Goal: Use online tool/utility: Use online tool/utility

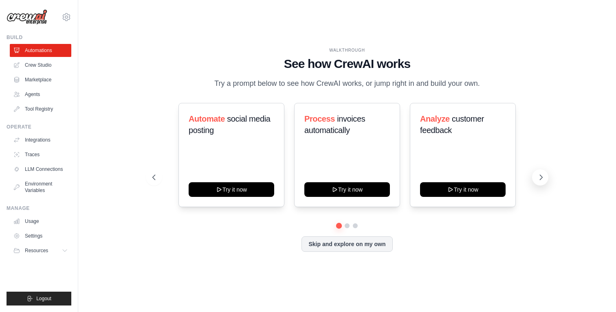
click at [546, 178] on button at bounding box center [540, 177] width 16 height 16
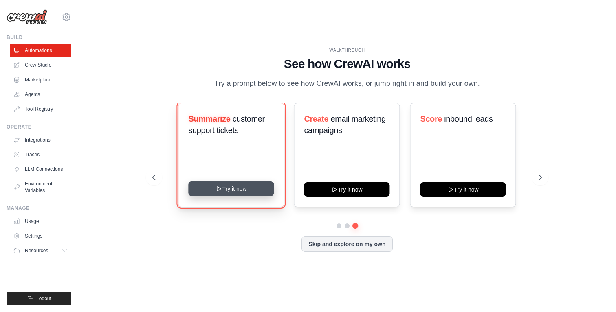
click at [261, 183] on button "Try it now" at bounding box center [230, 189] width 85 height 15
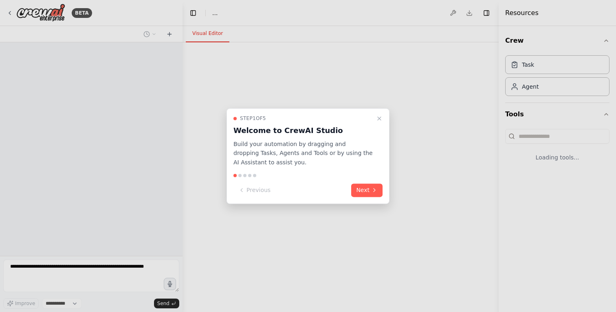
select select "****"
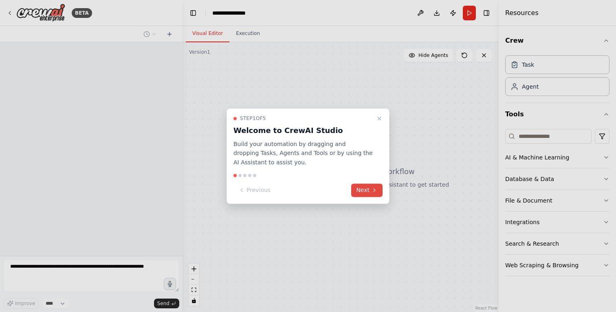
click at [364, 193] on button "Next" at bounding box center [366, 190] width 31 height 13
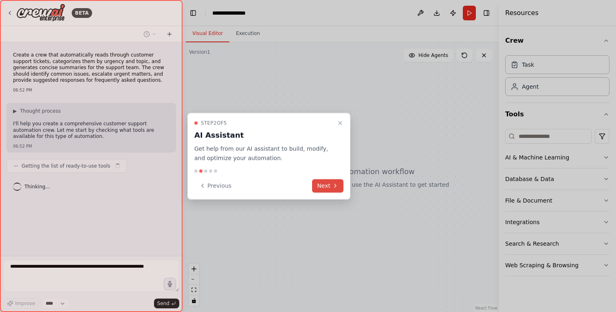
click at [320, 183] on button "Next" at bounding box center [327, 185] width 31 height 13
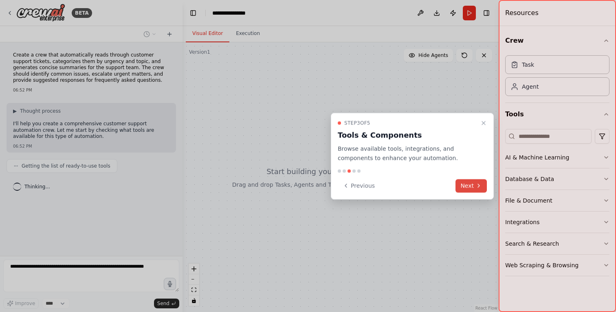
click at [473, 183] on button "Next" at bounding box center [470, 185] width 31 height 13
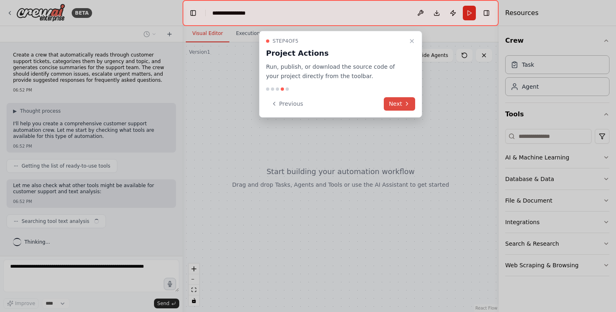
click at [406, 101] on icon at bounding box center [406, 104] width 7 height 7
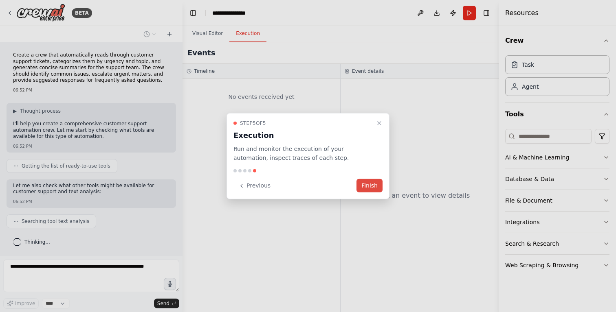
scroll to position [20, 0]
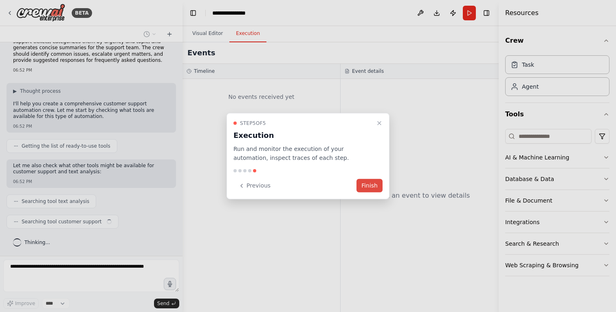
click at [369, 185] on button "Finish" at bounding box center [369, 185] width 26 height 13
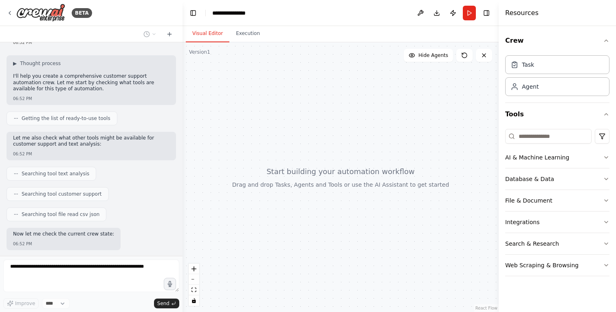
scroll to position [89, 0]
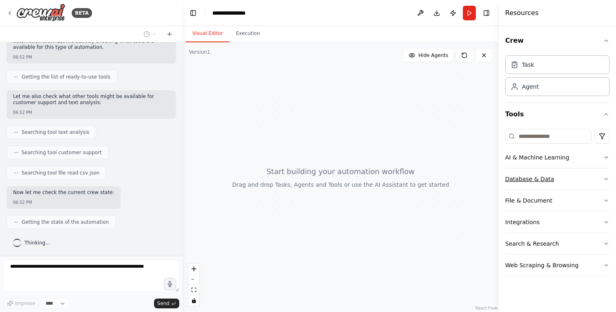
click at [603, 178] on icon "button" at bounding box center [605, 179] width 7 height 7
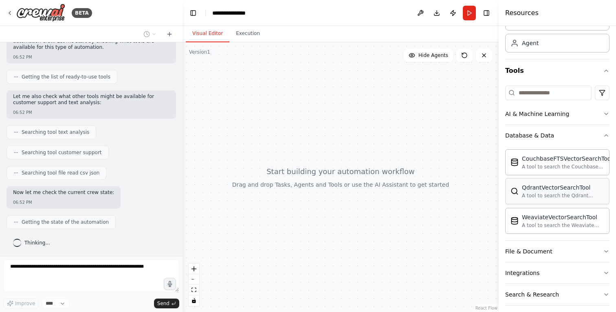
scroll to position [45, 0]
click at [605, 131] on icon "button" at bounding box center [605, 134] width 7 height 7
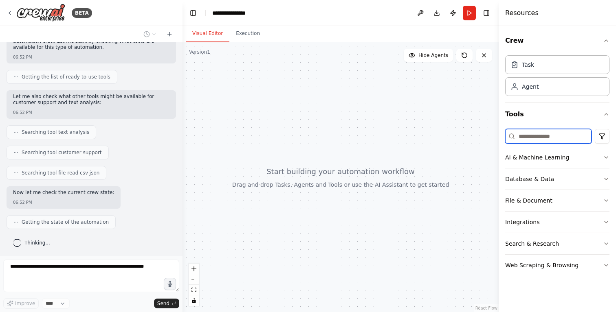
click at [529, 134] on input at bounding box center [548, 136] width 86 height 15
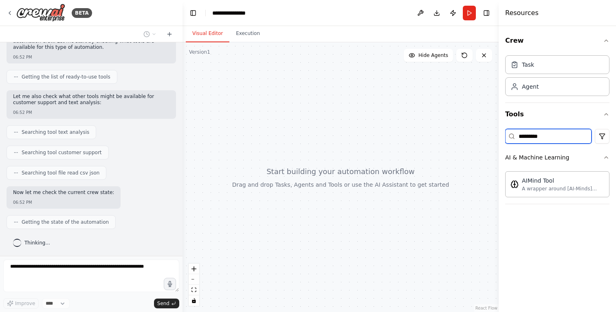
type input "*********"
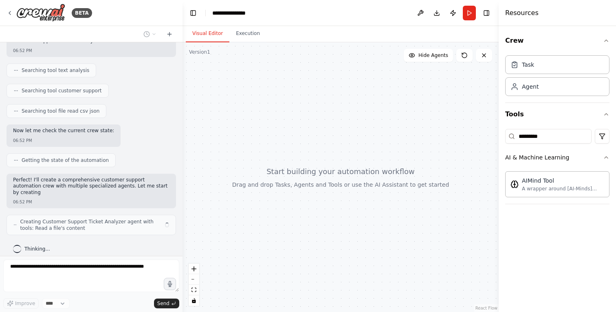
scroll to position [164, 0]
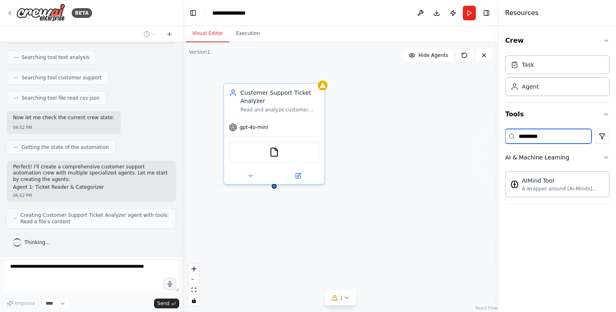
click at [551, 135] on input "*********" at bounding box center [548, 136] width 86 height 15
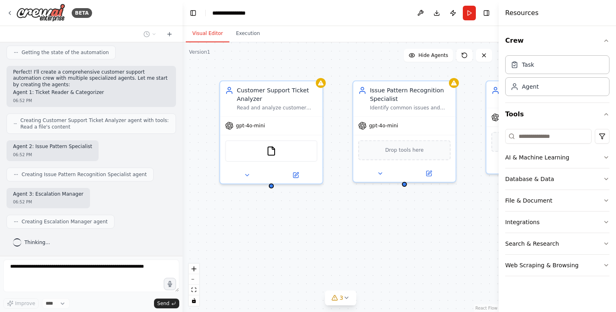
scroll to position [306, 0]
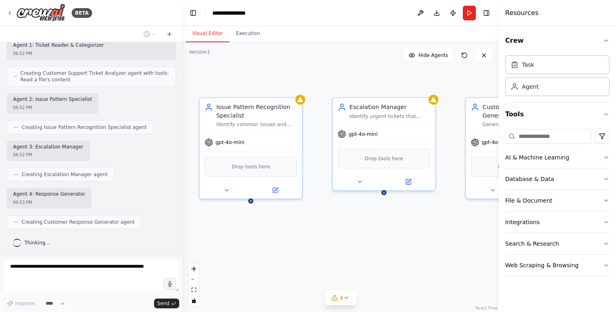
drag, startPoint x: 465, startPoint y: 132, endPoint x: 312, endPoint y: 149, distance: 154.4
click at [312, 149] on div "Customer Support Ticket Analyzer Read and analyze customer support tickets from…" at bounding box center [340, 177] width 316 height 270
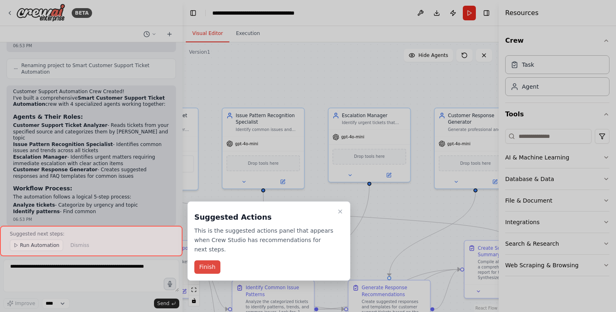
click at [211, 264] on button "Finish" at bounding box center [207, 267] width 26 height 13
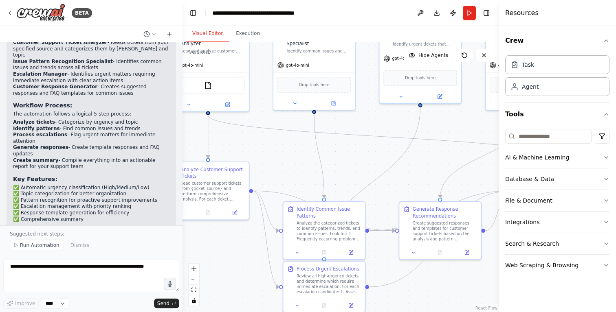
drag, startPoint x: 318, startPoint y: 231, endPoint x: 369, endPoint y: 152, distance: 93.6
click at [369, 152] on div ".deletable-edge-delete-btn { width: 20px; height: 20px; border: 0px solid #ffff…" at bounding box center [340, 177] width 316 height 270
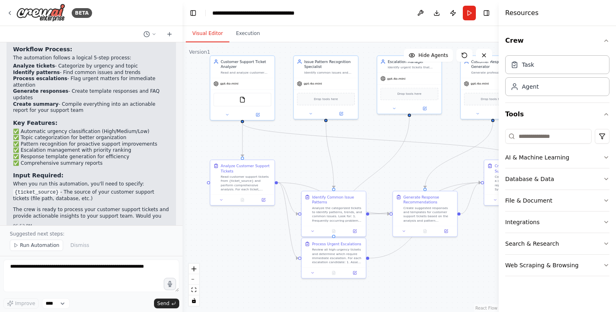
scroll to position [971, 0]
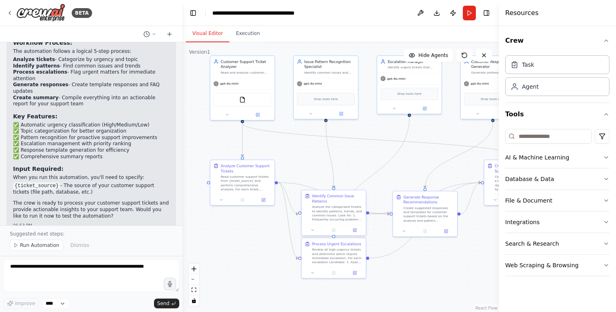
click at [343, 206] on div "Analyze the categorized tickets to identify patterns, trends, and common issues…" at bounding box center [337, 213] width 50 height 17
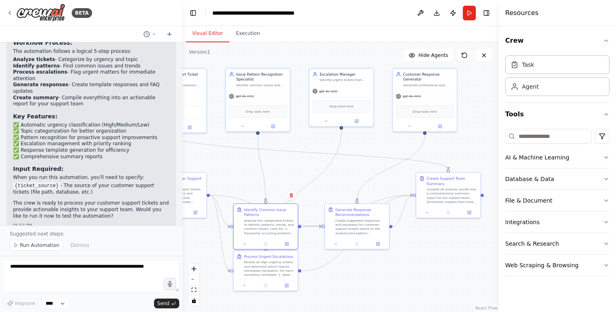
drag, startPoint x: 420, startPoint y: 165, endPoint x: 352, endPoint y: 178, distance: 69.1
click at [352, 178] on div ".deletable-edge-delete-btn { width: 20px; height: 20px; border: 0px solid #ffff…" at bounding box center [340, 177] width 316 height 270
click at [447, 180] on div "Create Support Team Summary" at bounding box center [451, 180] width 50 height 11
click at [469, 212] on icon at bounding box center [468, 211] width 3 height 3
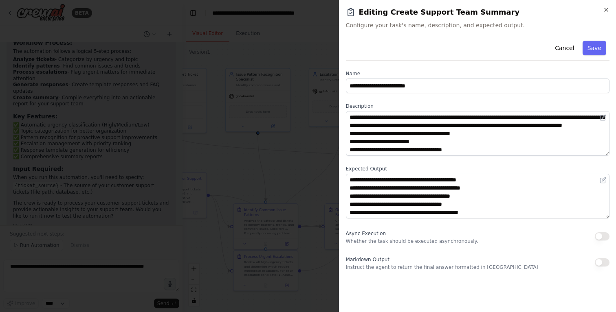
scroll to position [0, 0]
click at [279, 175] on div at bounding box center [308, 156] width 616 height 312
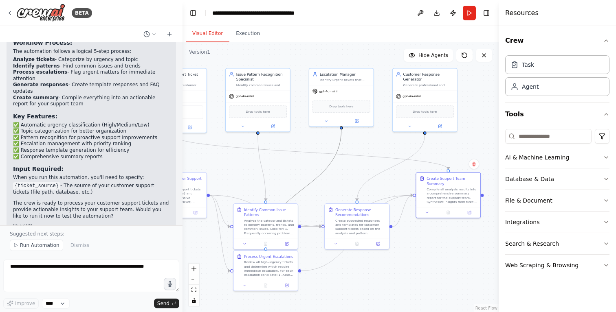
drag, startPoint x: 332, startPoint y: 160, endPoint x: 409, endPoint y: 177, distance: 78.9
click at [409, 178] on div ".deletable-edge-delete-btn { width: 20px; height: 20px; border: 0px solid #ffff…" at bounding box center [340, 177] width 316 height 270
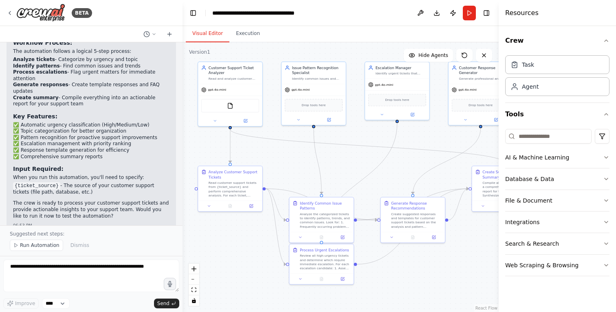
drag, startPoint x: 283, startPoint y: 165, endPoint x: 338, endPoint y: 159, distance: 55.7
click at [338, 159] on div ".deletable-edge-delete-btn { width: 20px; height: 20px; border: 0px solid #ffff…" at bounding box center [340, 177] width 316 height 270
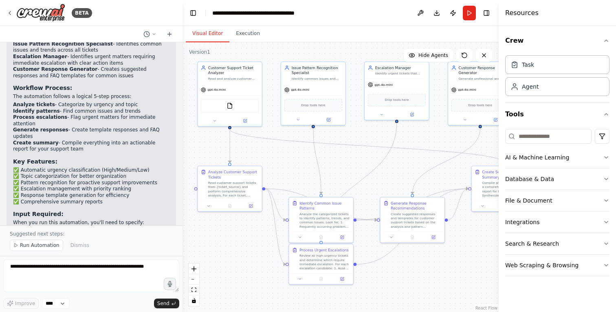
scroll to position [971, 0]
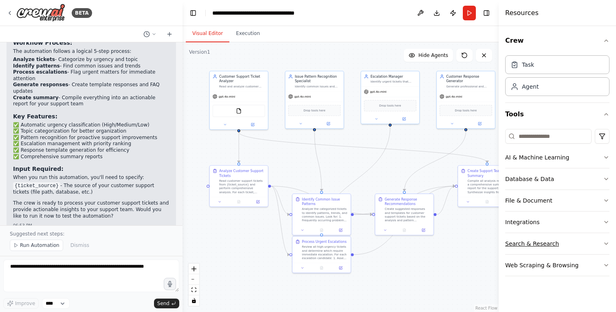
click at [601, 242] on button "Search & Research" at bounding box center [557, 243] width 104 height 21
click at [605, 221] on icon "button" at bounding box center [605, 222] width 7 height 7
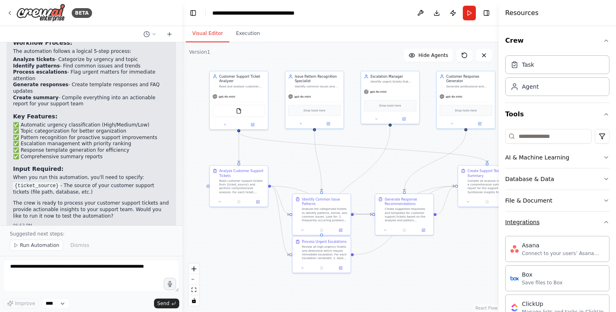
click at [605, 221] on icon "button" at bounding box center [605, 222] width 3 height 2
click at [605, 221] on icon "button" at bounding box center [605, 222] width 7 height 7
click at [605, 221] on icon "button" at bounding box center [605, 222] width 3 height 2
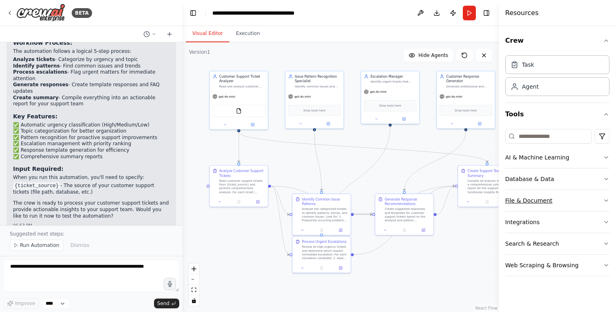
click at [607, 202] on icon "button" at bounding box center [605, 200] width 7 height 7
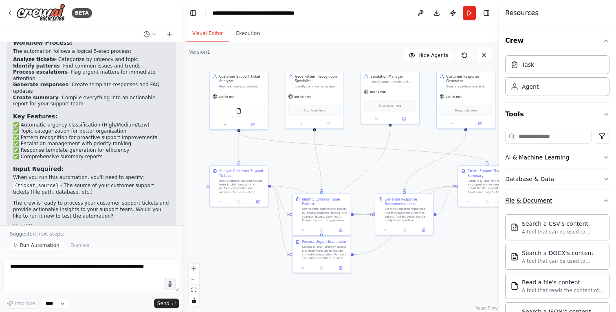
click at [607, 202] on icon "button" at bounding box center [605, 200] width 7 height 7
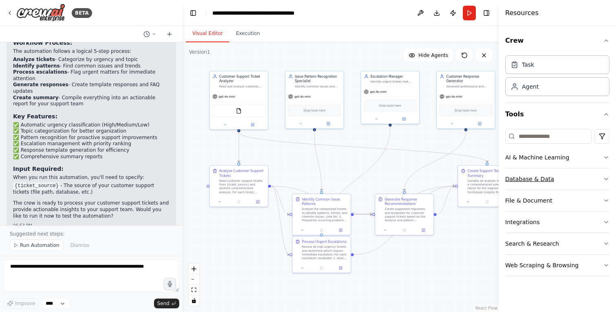
click at [605, 173] on button "Database & Data" at bounding box center [557, 179] width 104 height 21
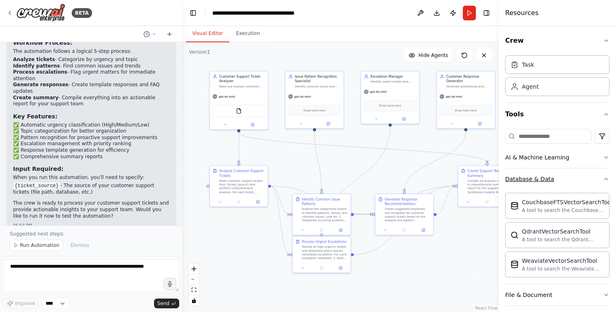
click at [605, 173] on button "Database & Data" at bounding box center [557, 179] width 104 height 21
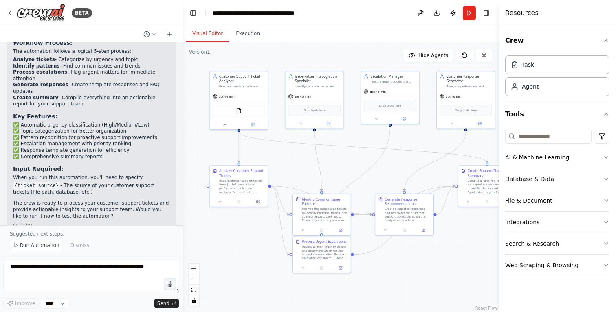
click at [605, 159] on icon "button" at bounding box center [605, 157] width 7 height 7
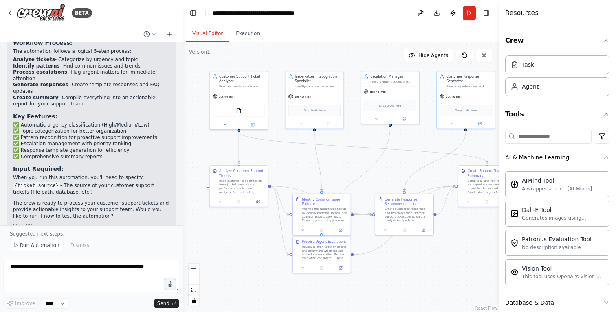
click at [605, 159] on icon "button" at bounding box center [605, 157] width 7 height 7
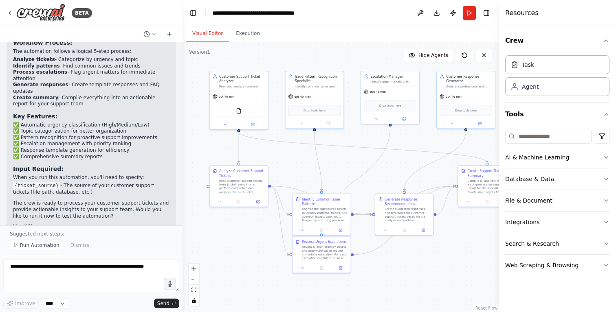
click at [605, 159] on icon "button" at bounding box center [605, 157] width 7 height 7
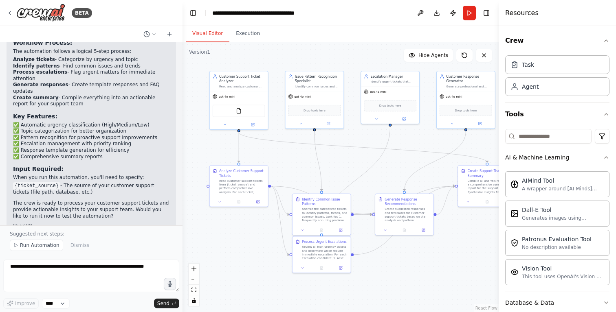
click at [605, 159] on icon "button" at bounding box center [605, 157] width 7 height 7
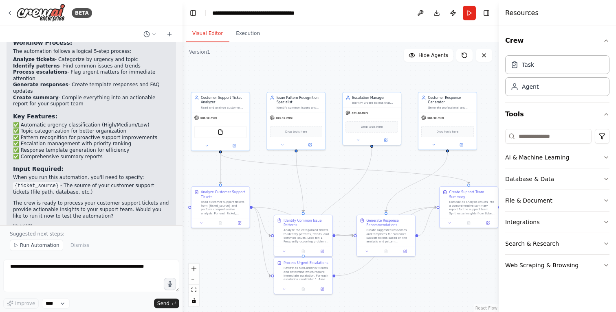
drag, startPoint x: 359, startPoint y: 131, endPoint x: 341, endPoint y: 153, distance: 28.0
click at [341, 153] on div ".deletable-edge-delete-btn { width: 20px; height: 20px; border: 0px solid #ffff…" at bounding box center [340, 177] width 316 height 270
